Goal: Information Seeking & Learning: Learn about a topic

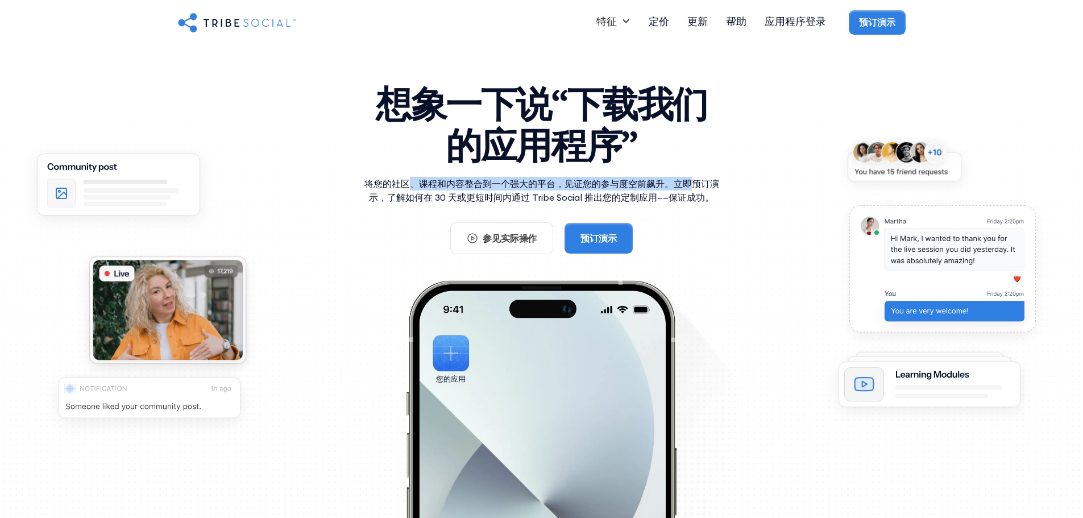
drag, startPoint x: 408, startPoint y: 182, endPoint x: 691, endPoint y: 186, distance: 283.0
click at [691, 186] on font "将您的社区、课程和内容整合到一个强大的平台，见证您的参与度空前飙升。立即预订演示，了解如何在 30 天或更短时间内通过 Tribe Social 推出您的定制…" at bounding box center [541, 190] width 355 height 25
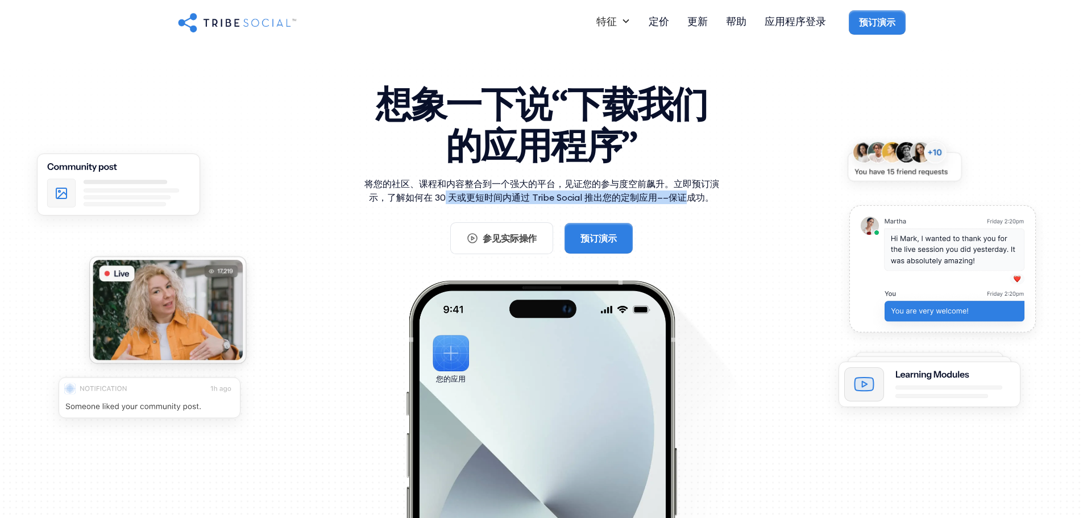
drag, startPoint x: 443, startPoint y: 192, endPoint x: 688, endPoint y: 195, distance: 244.4
click at [688, 195] on font "将您的社区、课程和内容整合到一个强大的平台，见证您的参与度空前飙升。立即预订演示，了解如何在 30 天或更短时间内通过 Tribe Social 推出您的定制…" at bounding box center [541, 190] width 355 height 25
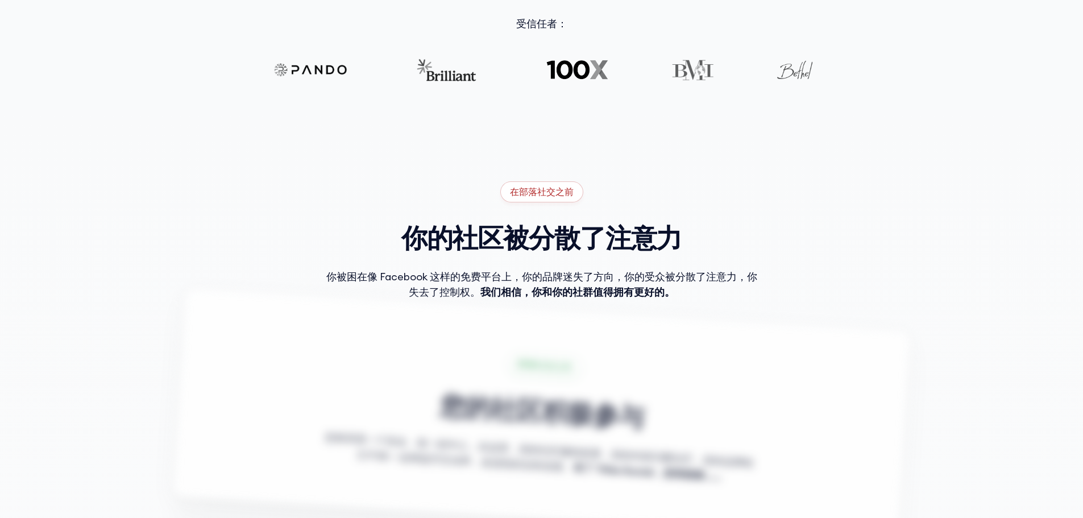
scroll to position [568, 0]
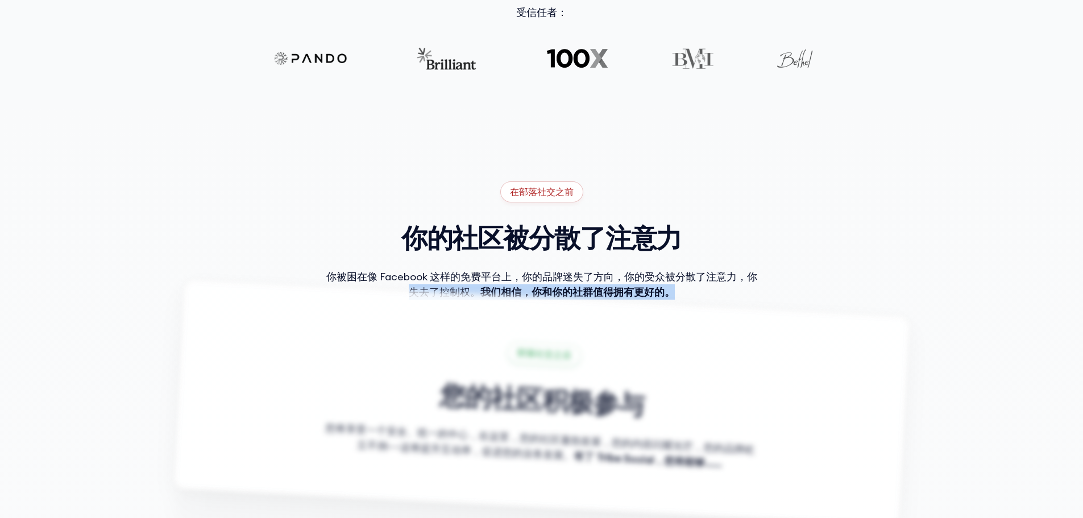
drag, startPoint x: 394, startPoint y: 276, endPoint x: 688, endPoint y: 269, distance: 293.9
click at [688, 269] on div "在部落社交之前 你的社区被分散了注意力 你被困在像 Facebook 这样的免费平台上，你的品牌迷失了方向，你的受众被分散了注意力，你失去了控制权。 我们相信…" at bounding box center [541, 370] width 727 height 473
click at [698, 265] on div "在部落社交之前 你的社区被分散了注意力 你被困在像 Facebook 这样的免费平台上，你的品牌迷失了方向，你的受众被分散了注意力，你失去了控制权。 我们相信…" at bounding box center [541, 370] width 727 height 473
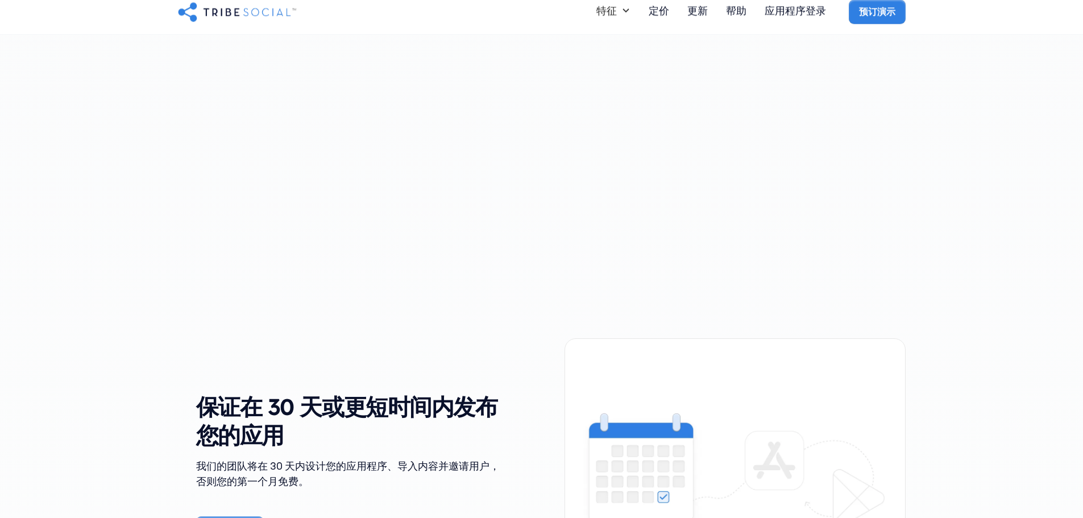
scroll to position [1534, 0]
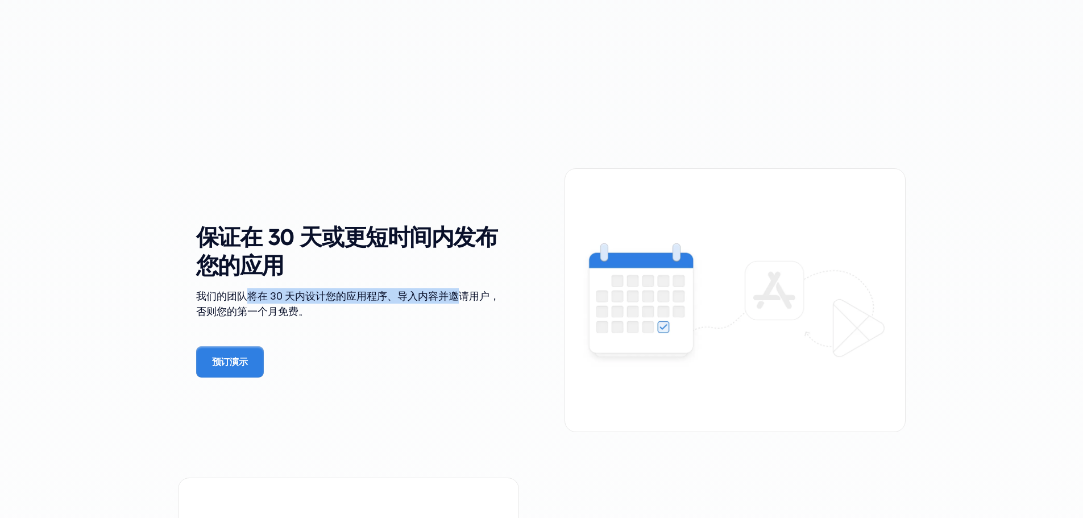
drag, startPoint x: 243, startPoint y: 293, endPoint x: 456, endPoint y: 295, distance: 213.1
click at [456, 295] on font "我们的团队将在 30 天内设计您的应用程序、导入内容并邀请用户，否则您的第一个月免费。" at bounding box center [347, 303] width 303 height 28
click at [461, 296] on font "我们的团队将在 30 天内设计您的应用程序、导入内容并邀请用户，否则您的第一个月免费。" at bounding box center [347, 303] width 303 height 28
drag, startPoint x: 428, startPoint y: 298, endPoint x: 482, endPoint y: 295, distance: 54.6
click at [482, 295] on font "我们的团队将在 30 天内设计您的应用程序、导入内容并邀请用户，否则您的第一个月免费。" at bounding box center [347, 303] width 303 height 28
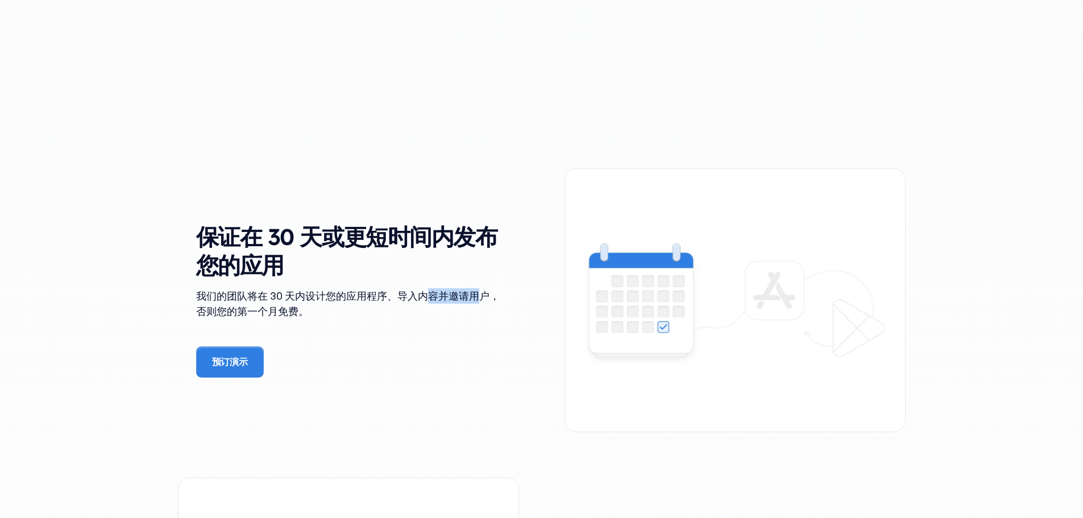
click at [482, 295] on font "我们的团队将在 30 天内设计您的应用程序、导入内容并邀请用户，否则您的第一个月免费。" at bounding box center [347, 303] width 303 height 28
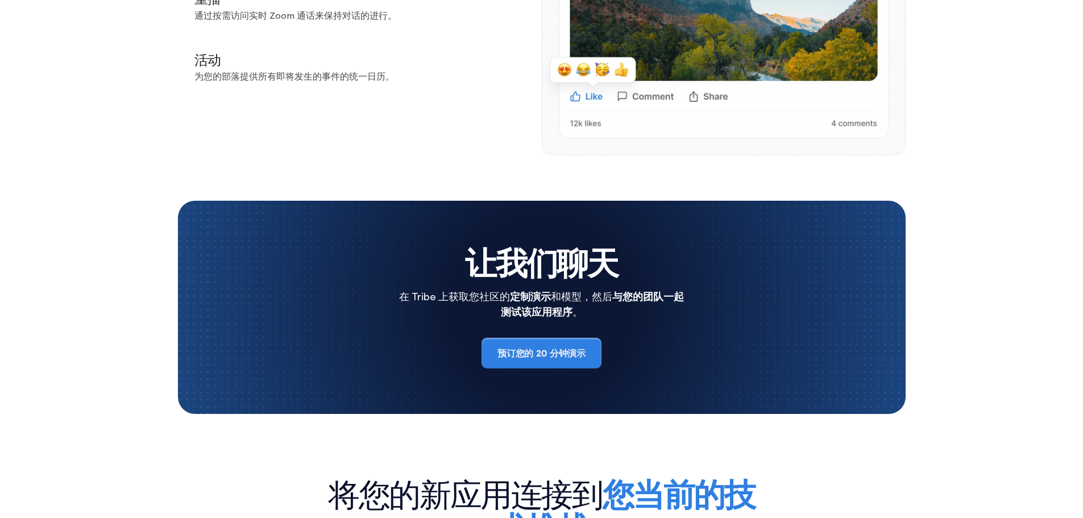
scroll to position [3637, 0]
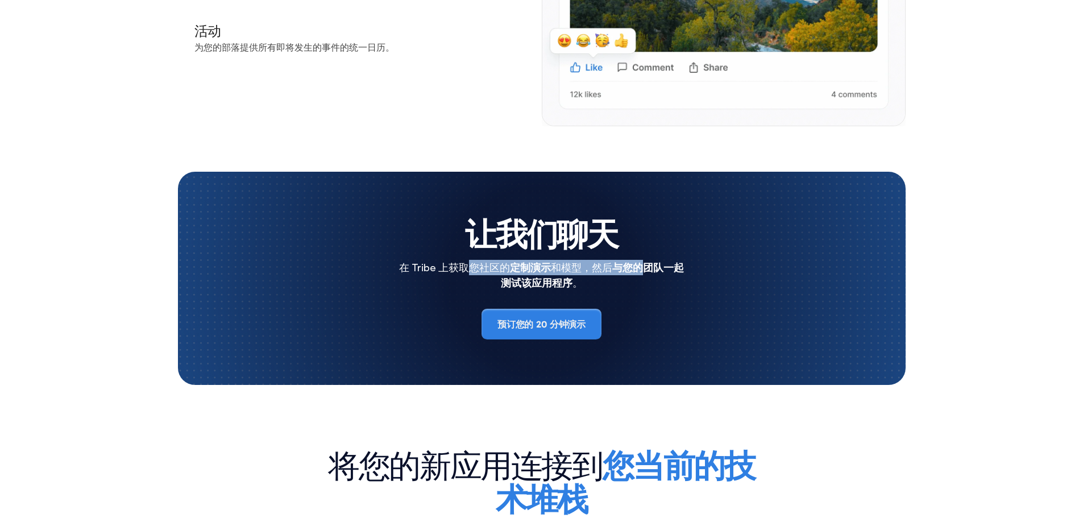
drag, startPoint x: 468, startPoint y: 267, endPoint x: 643, endPoint y: 261, distance: 174.5
click at [643, 261] on div "在 Tribe 上获取您社区的 定制演示 和模型，然后 与您的团队一起测试该应用程序 。" at bounding box center [541, 275] width 291 height 31
click at [648, 263] on font "与您的团队一起测试该应用程序" at bounding box center [593, 275] width 184 height 28
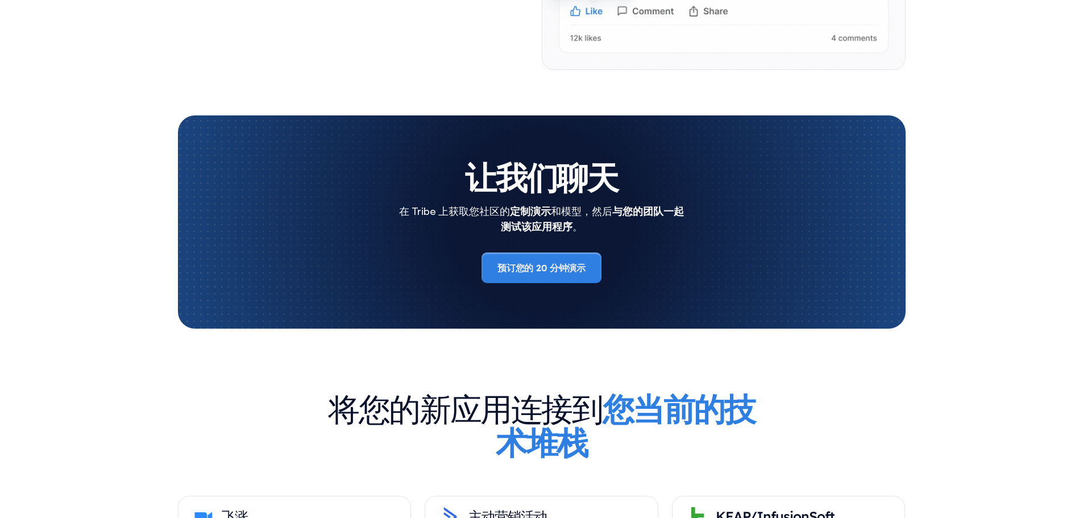
scroll to position [3864, 0]
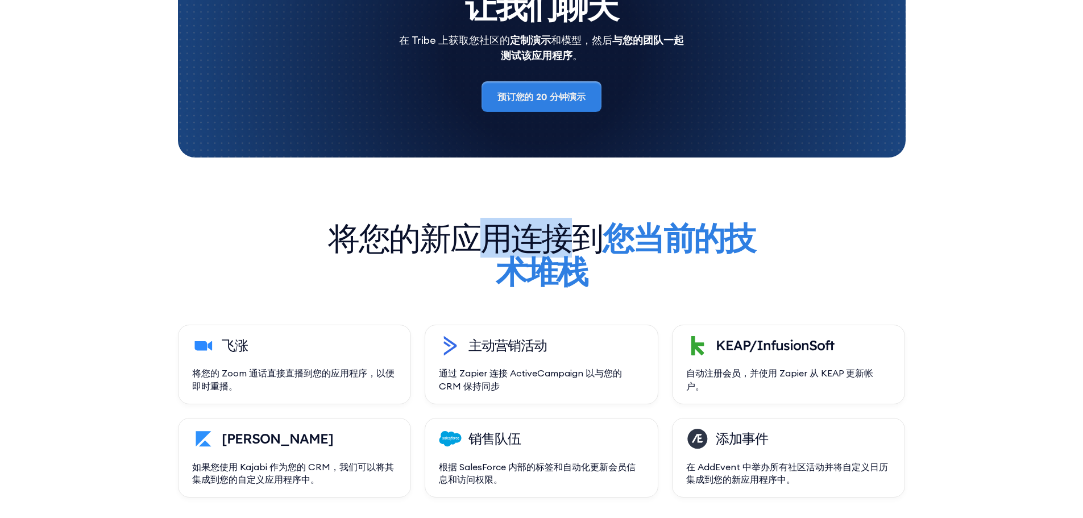
drag, startPoint x: 481, startPoint y: 240, endPoint x: 561, endPoint y: 238, distance: 80.2
click at [561, 238] on font "将您的新应用连接到" at bounding box center [465, 238] width 274 height 40
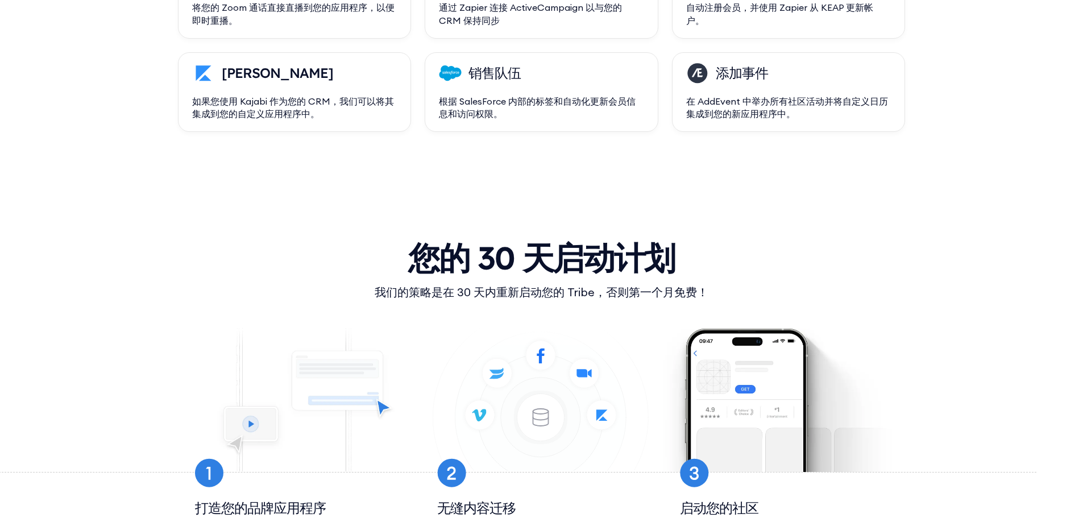
scroll to position [4262, 0]
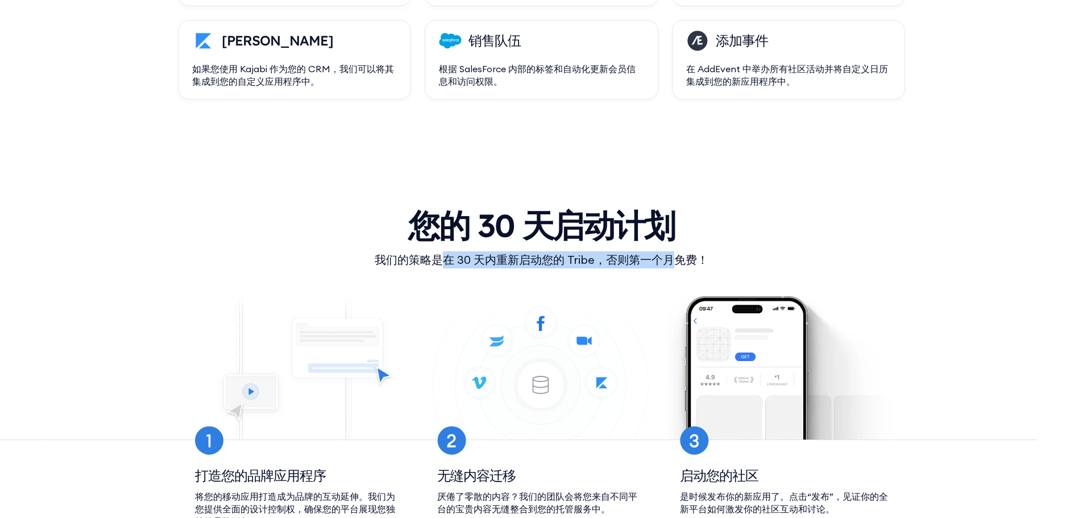
drag, startPoint x: 448, startPoint y: 256, endPoint x: 673, endPoint y: 261, distance: 225.1
click at [673, 261] on font "我们的策略是在 30 天内重新启动您的 Tribe，否则第一个月免费！" at bounding box center [541, 259] width 334 height 14
click at [674, 260] on font "我们的策略是在 30 天内重新启动您的 Tribe，否则第一个月免费！" at bounding box center [541, 259] width 334 height 14
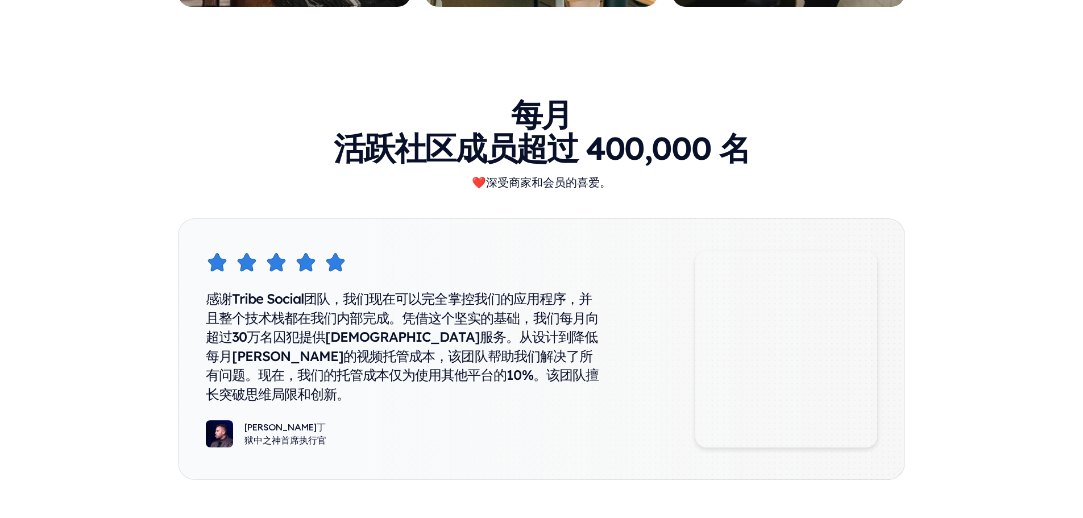
scroll to position [5512, 0]
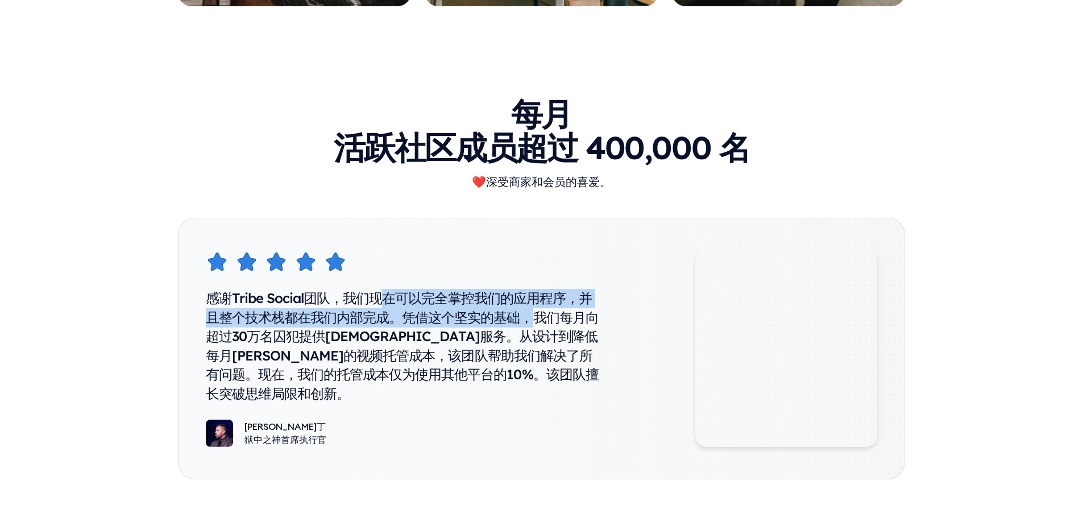
drag, startPoint x: 382, startPoint y: 294, endPoint x: 539, endPoint y: 312, distance: 157.9
click at [539, 312] on font "感谢Tribe Social团队，我们现在可以完全掌控我们的应用程序，并且整个技术栈都在我们内部完成。凭借这个坚实的基础，我们每月向超过30万名囚犯提供[DE…" at bounding box center [402, 345] width 393 height 113
click at [520, 316] on font "感谢Tribe Social团队，我们现在可以完全掌控我们的应用程序，并且整个技术栈都在我们内部完成。凭借这个坚实的基础，我们每月向超过30万名囚犯提供[DE…" at bounding box center [402, 345] width 393 height 113
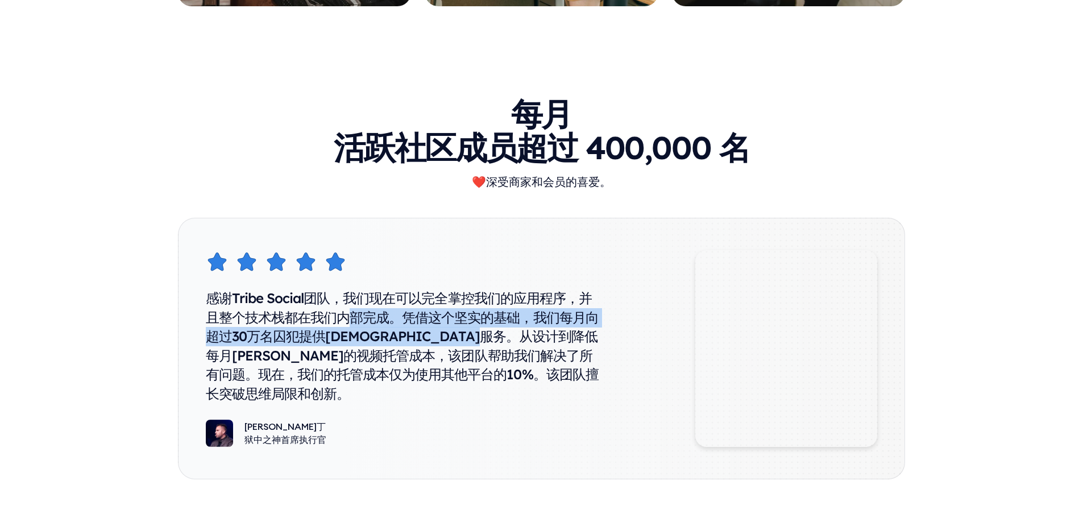
drag, startPoint x: 352, startPoint y: 317, endPoint x: 564, endPoint y: 334, distance: 212.6
click at [564, 334] on font "感谢Tribe Social团队，我们现在可以完全掌控我们的应用程序，并且整个技术栈都在我们内部完成。凭借这个坚实的基础，我们每月向超过30万名囚犯提供[DE…" at bounding box center [402, 345] width 393 height 113
click at [551, 330] on font "感谢Tribe Social团队，我们现在可以完全掌控我们的应用程序，并且整个技术栈都在我们内部完成。凭借这个坚实的基础，我们每月向超过30万名囚犯提供[DE…" at bounding box center [402, 345] width 393 height 113
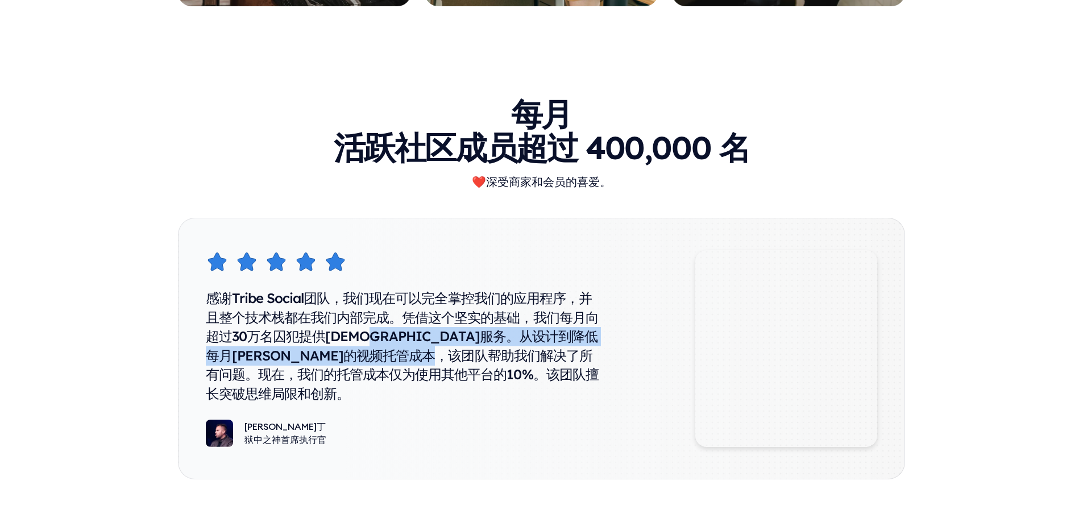
drag, startPoint x: 393, startPoint y: 335, endPoint x: 578, endPoint y: 353, distance: 186.2
click at [578, 353] on font "感谢Tribe Social团队，我们现在可以完全掌控我们的应用程序，并且整个技术栈都在我们内部完成。凭借这个坚实的基础，我们每月向超过30万名囚犯提供[DE…" at bounding box center [402, 345] width 393 height 113
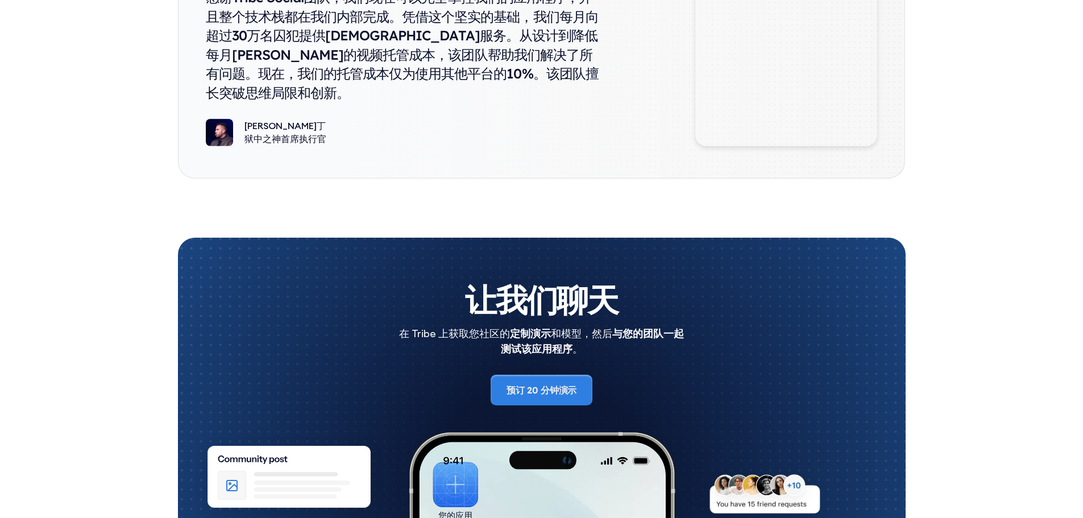
scroll to position [5967, 0]
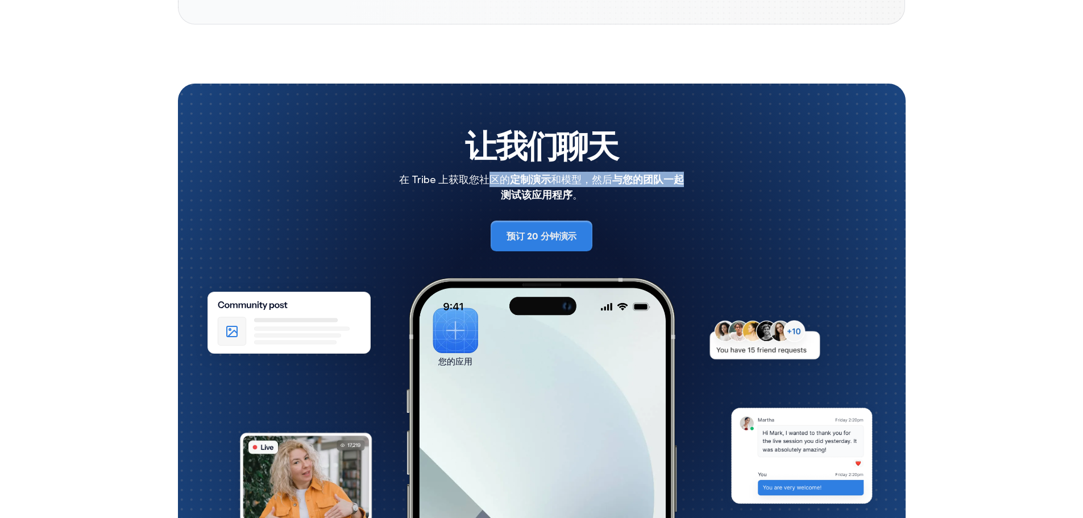
drag, startPoint x: 492, startPoint y: 157, endPoint x: 665, endPoint y: 158, distance: 173.3
click at [696, 172] on div "在 Tribe 上获取您社区的 定制演示 和模型，然后 与您的团队一起测试该应用程序 。" at bounding box center [542, 187] width 682 height 31
click at [661, 173] on font "与您的团队一起测试该应用程序" at bounding box center [593, 187] width 184 height 28
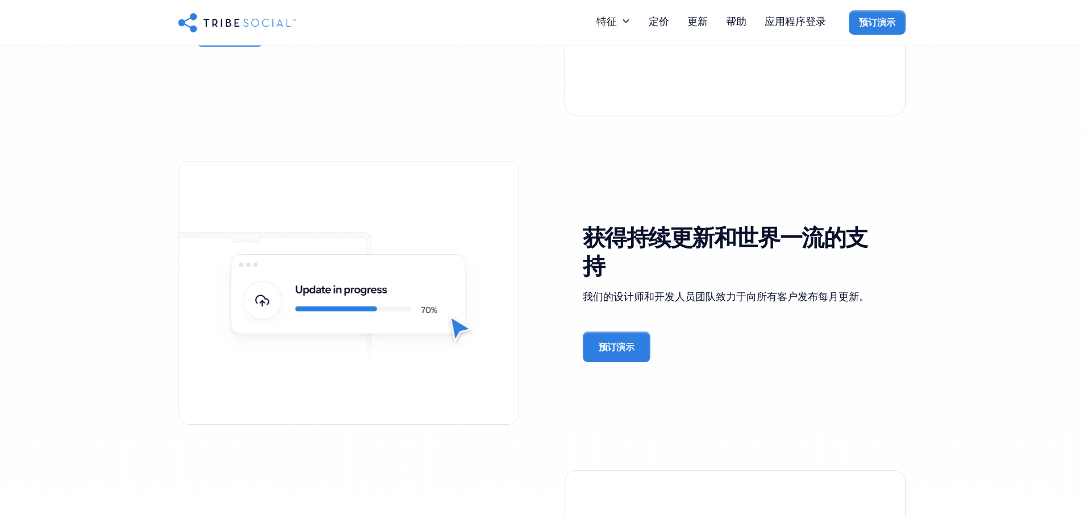
scroll to position [2404, 0]
